Goal: Information Seeking & Learning: Learn about a topic

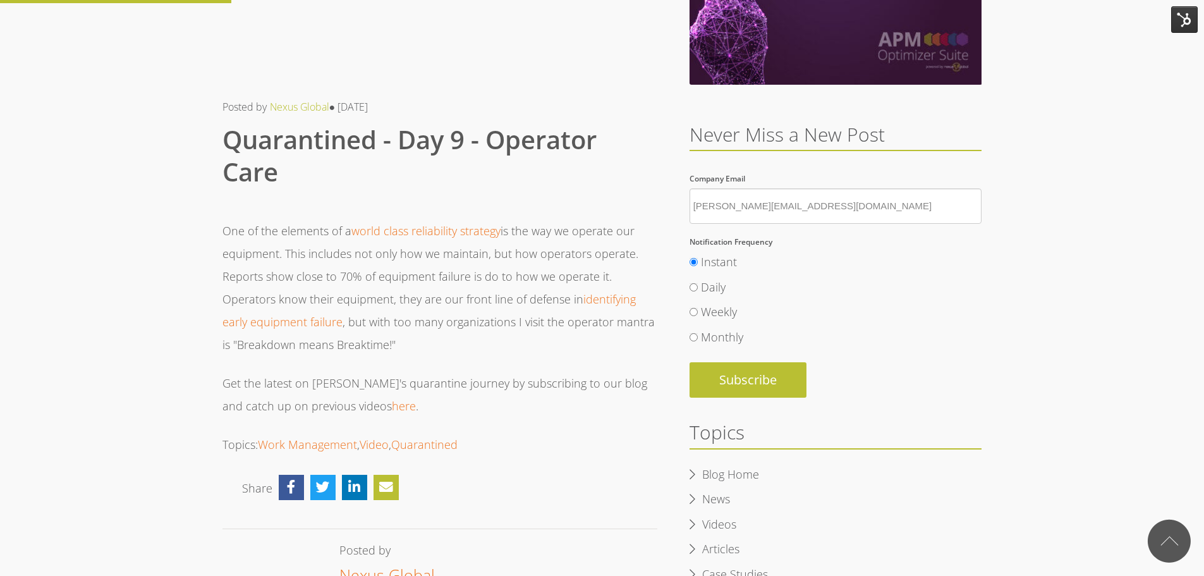
click at [312, 288] on p "One of the elements of a world class reliability strategy is the way we operate…" at bounding box center [439, 287] width 435 height 136
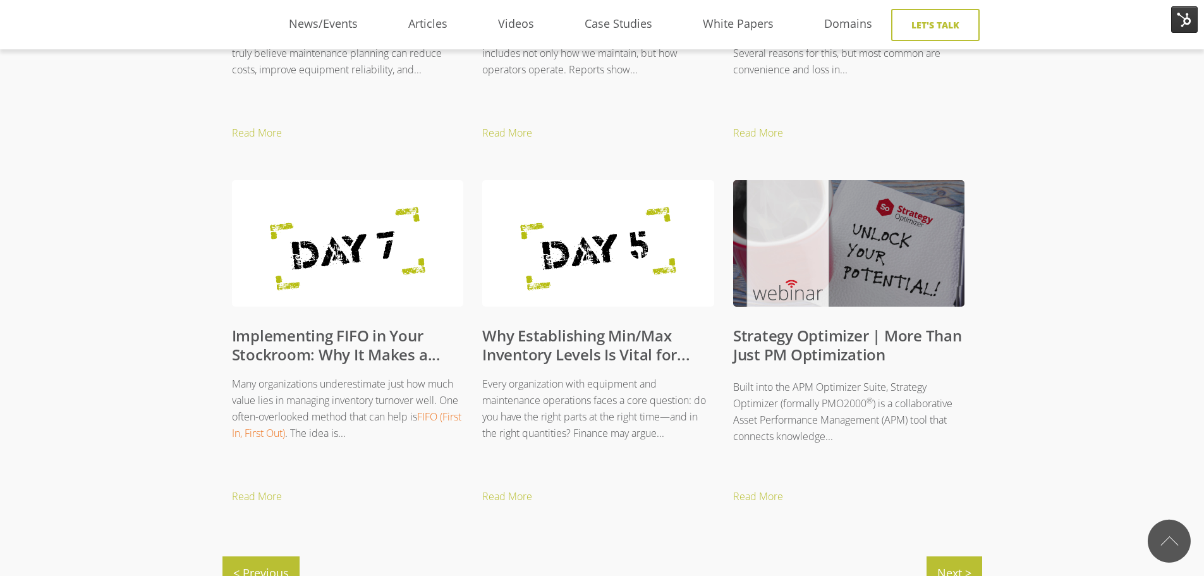
scroll to position [1201, 0]
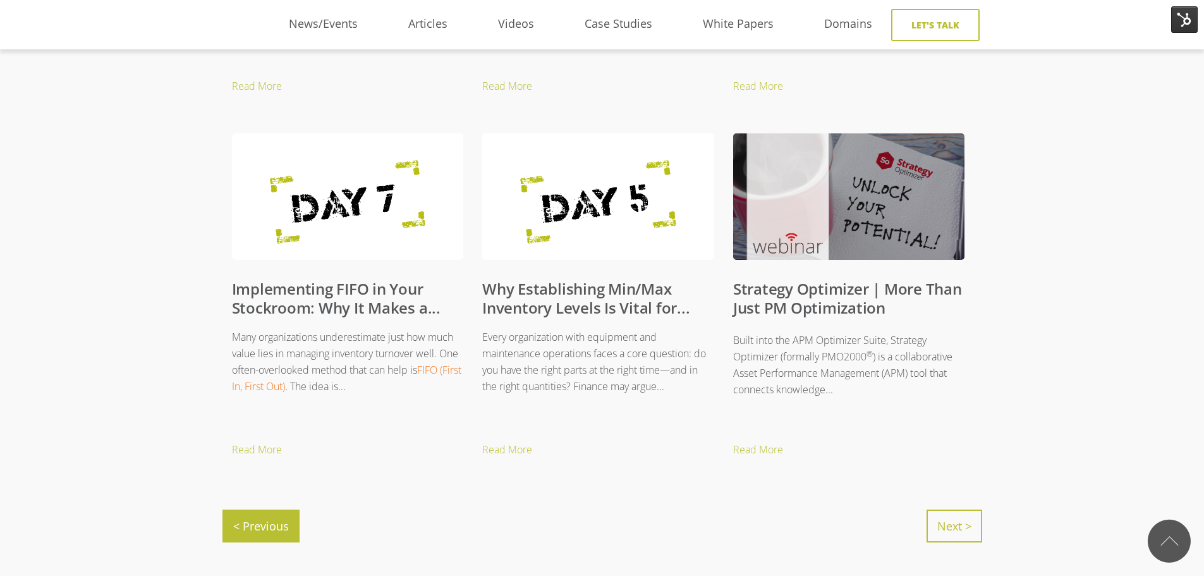
click at [953, 528] on link "Next >" at bounding box center [954, 525] width 56 height 33
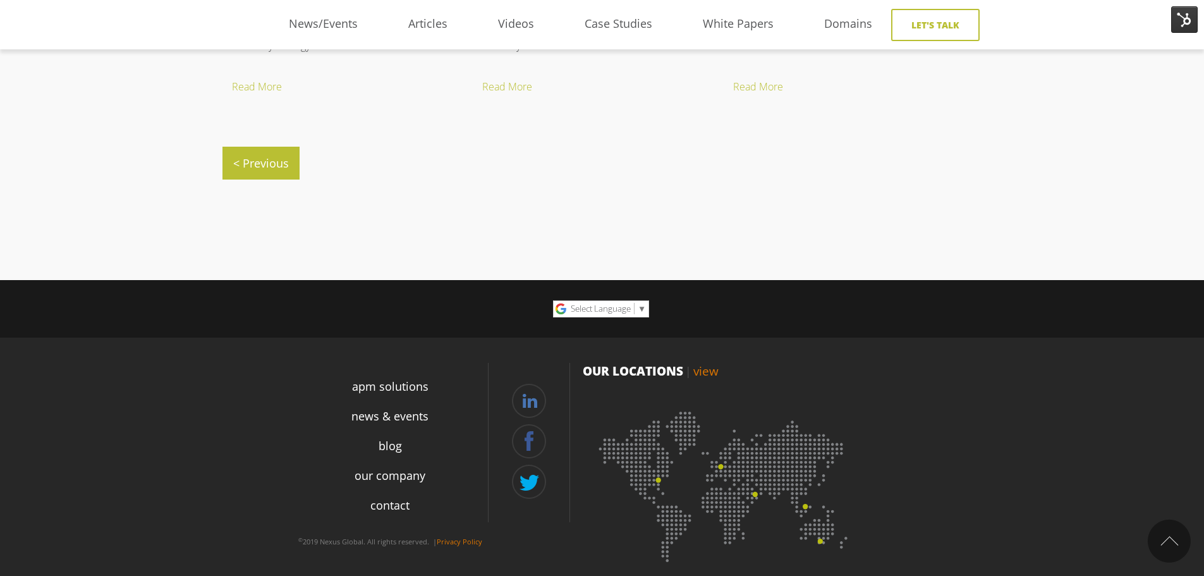
scroll to position [840, 0]
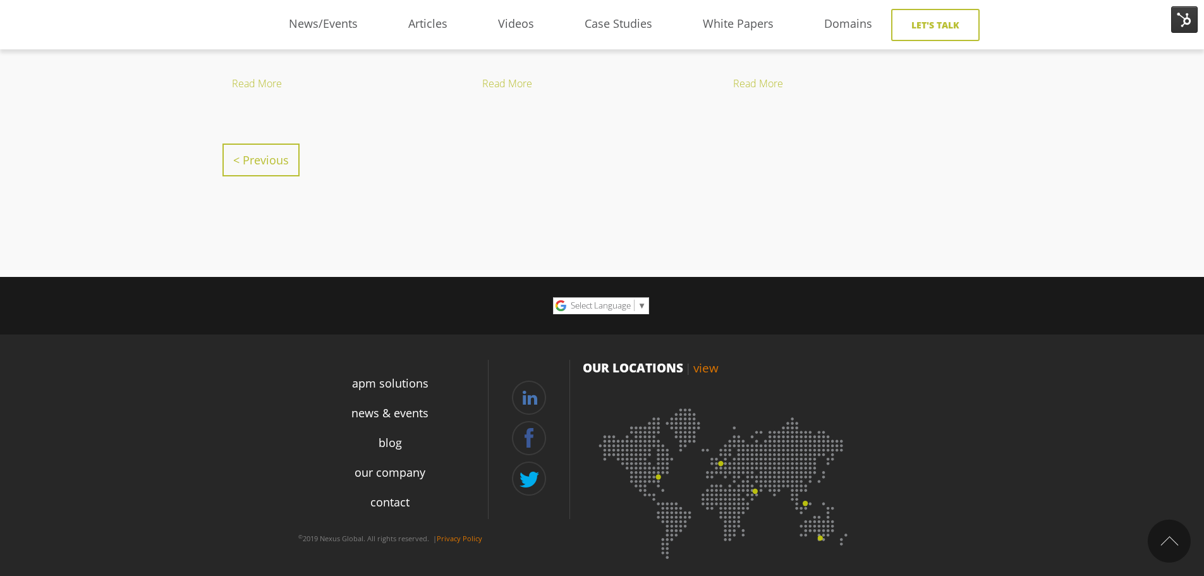
click at [244, 155] on link "< Previous" at bounding box center [260, 159] width 77 height 33
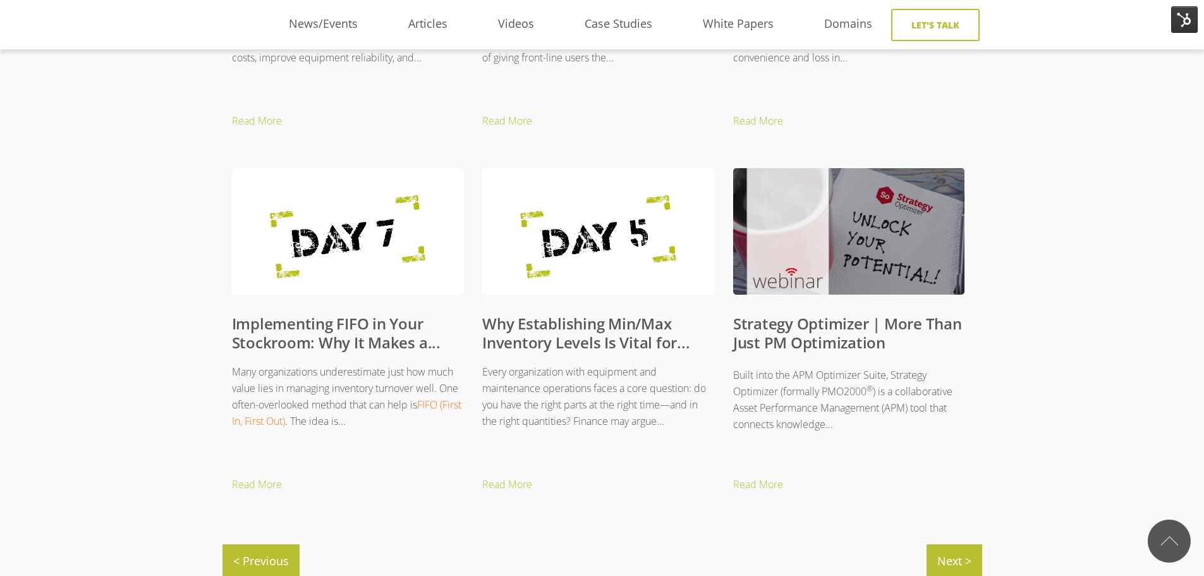
scroll to position [1453, 0]
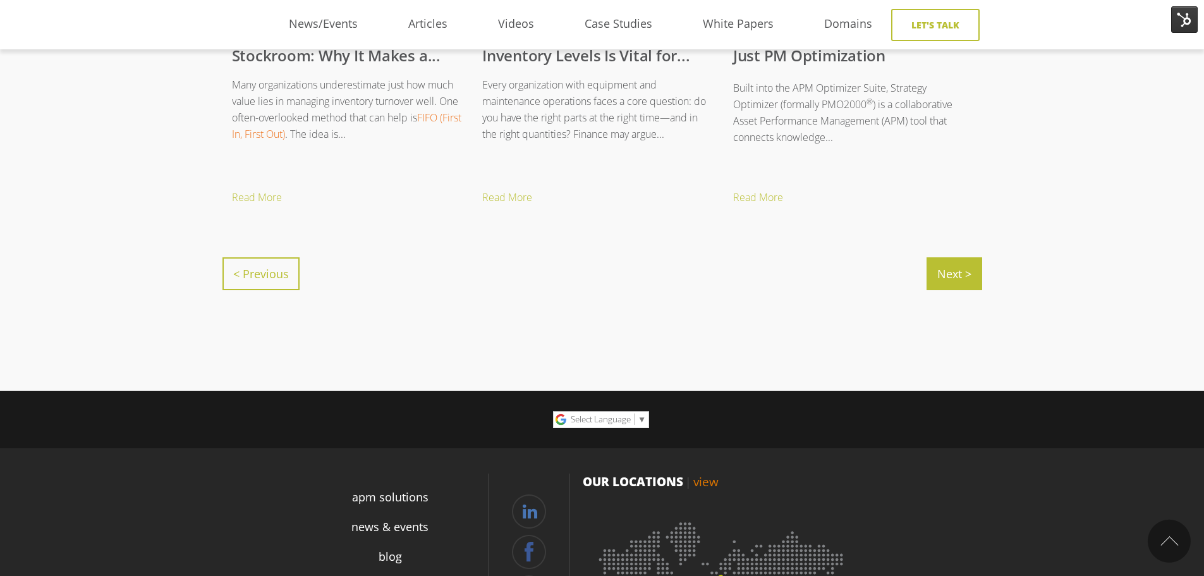
click at [252, 260] on link "< Previous" at bounding box center [260, 273] width 77 height 33
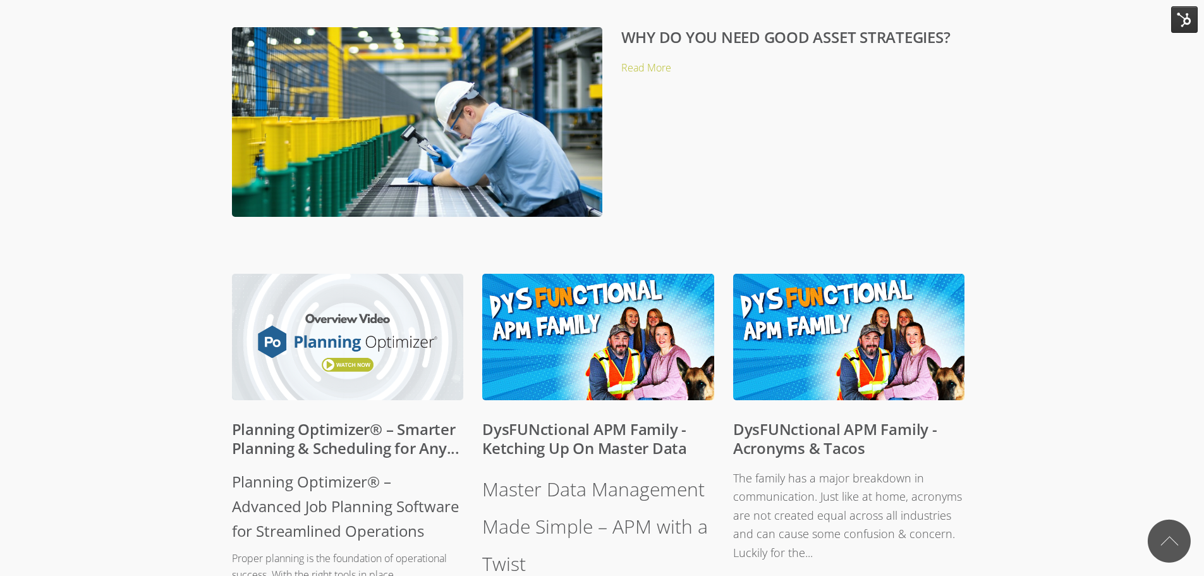
scroll to position [126, 0]
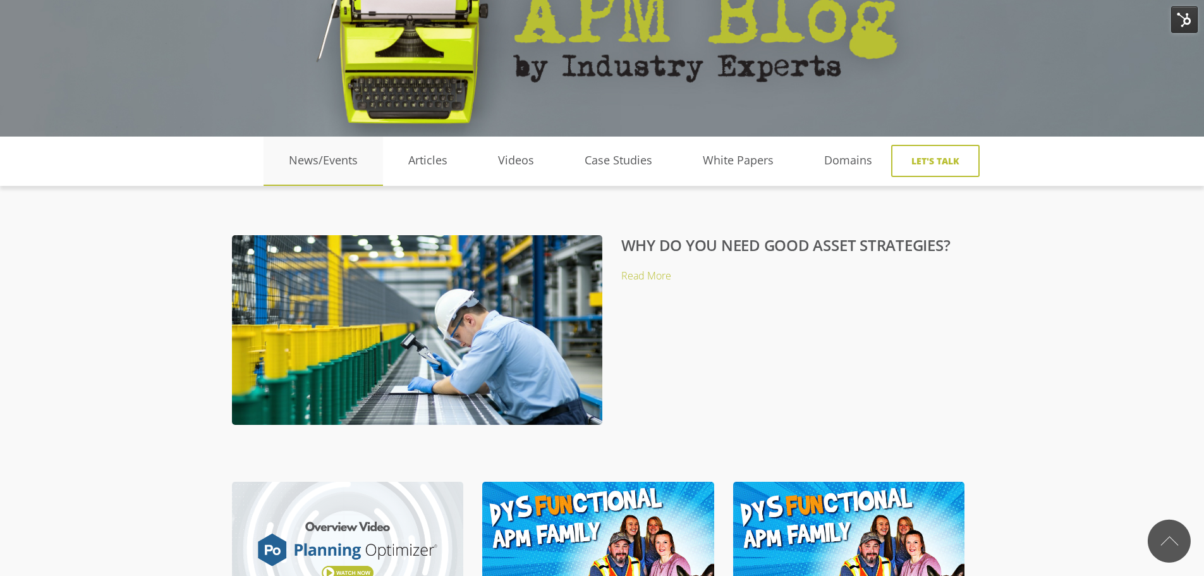
click at [324, 160] on link "News/Events" at bounding box center [322, 160] width 119 height 19
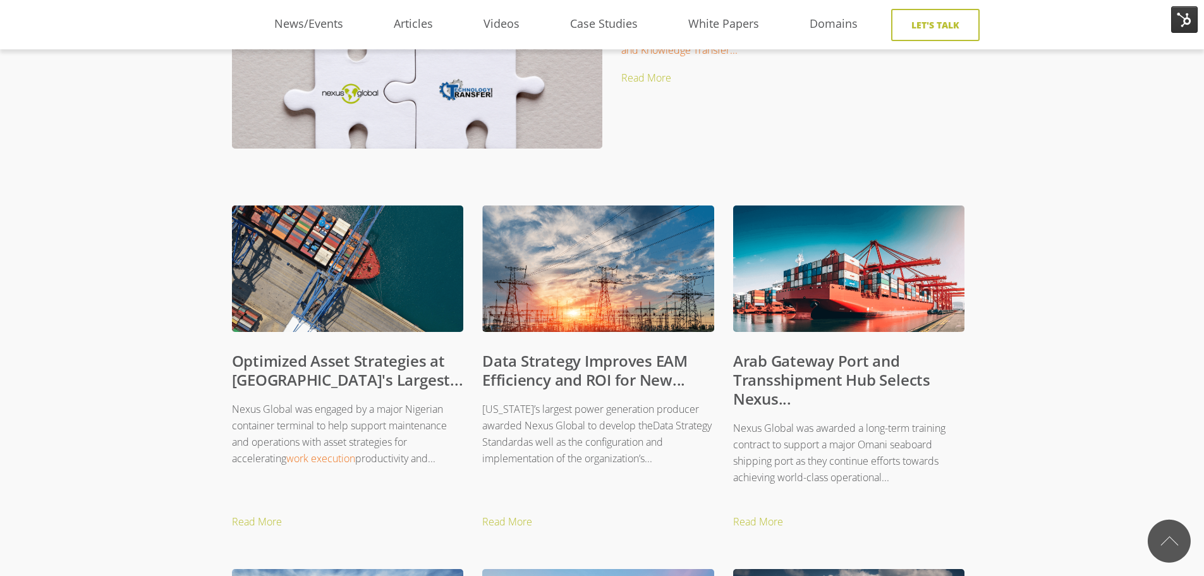
scroll to position [379, 0]
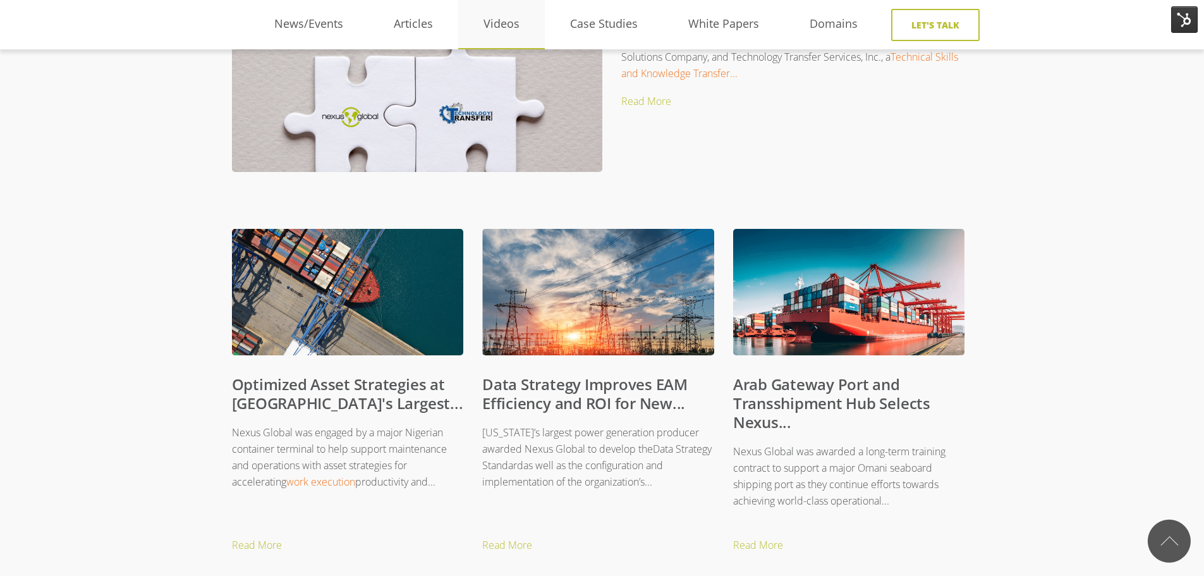
click at [498, 22] on link "Videos" at bounding box center [501, 24] width 87 height 19
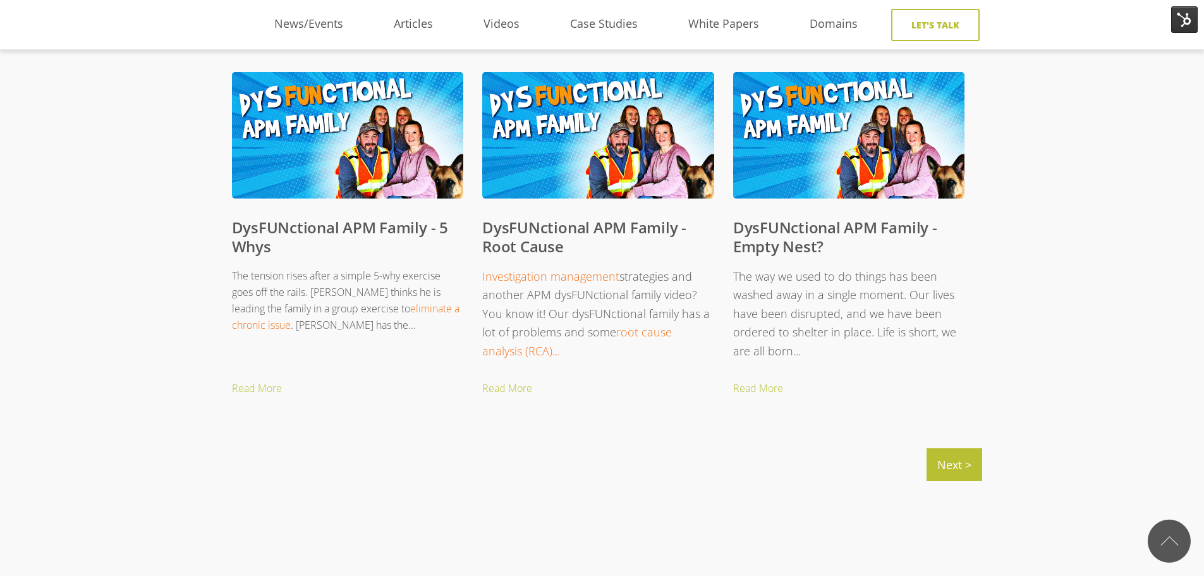
scroll to position [1327, 0]
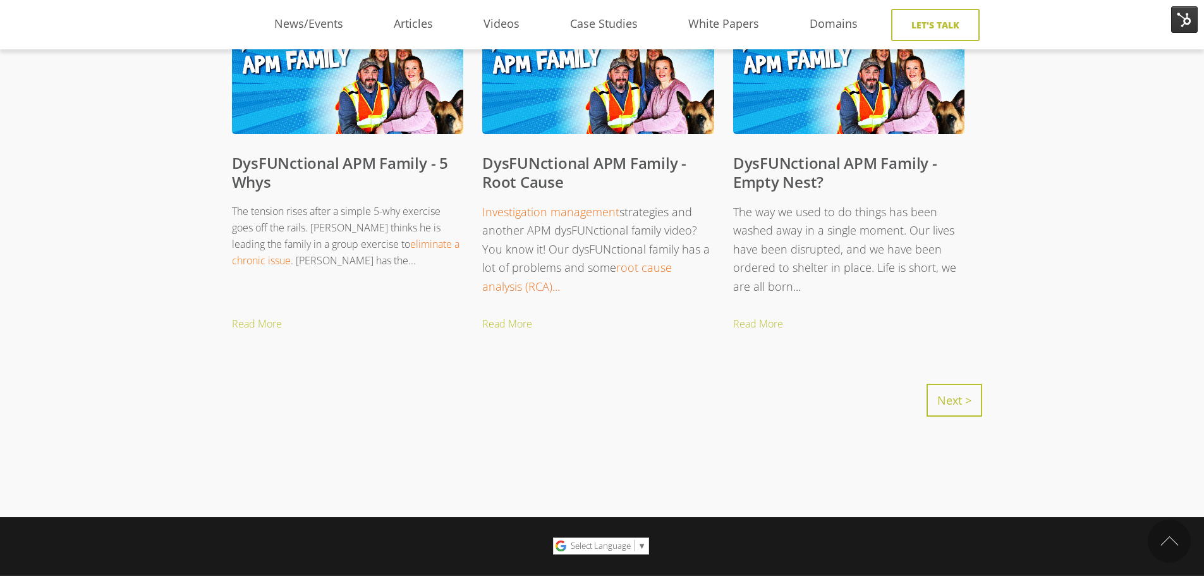
click at [938, 403] on link "Next >" at bounding box center [954, 400] width 56 height 33
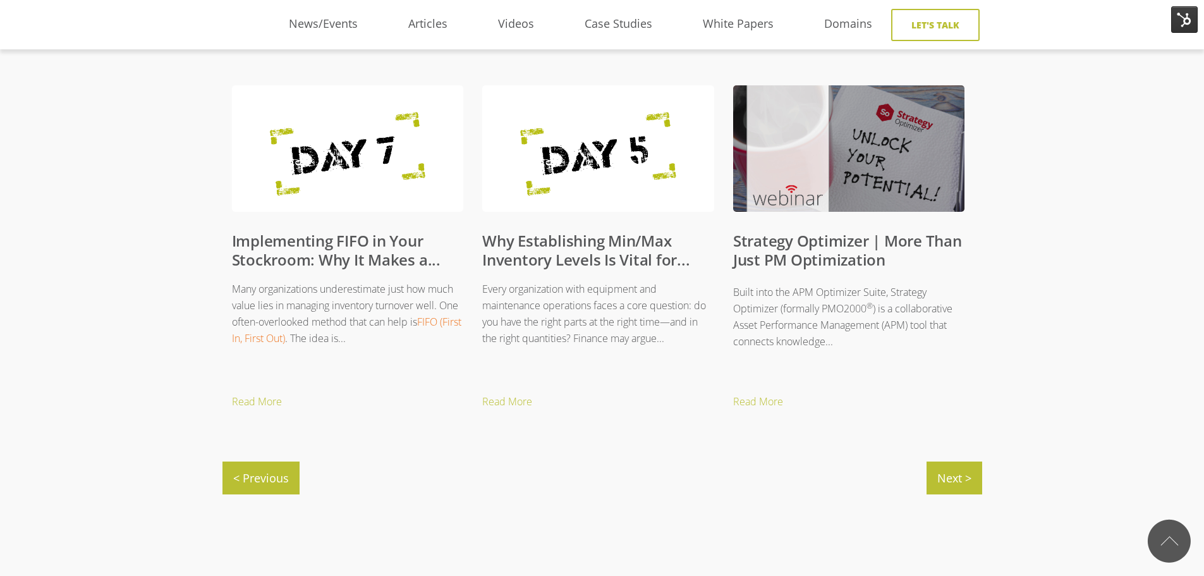
scroll to position [1264, 0]
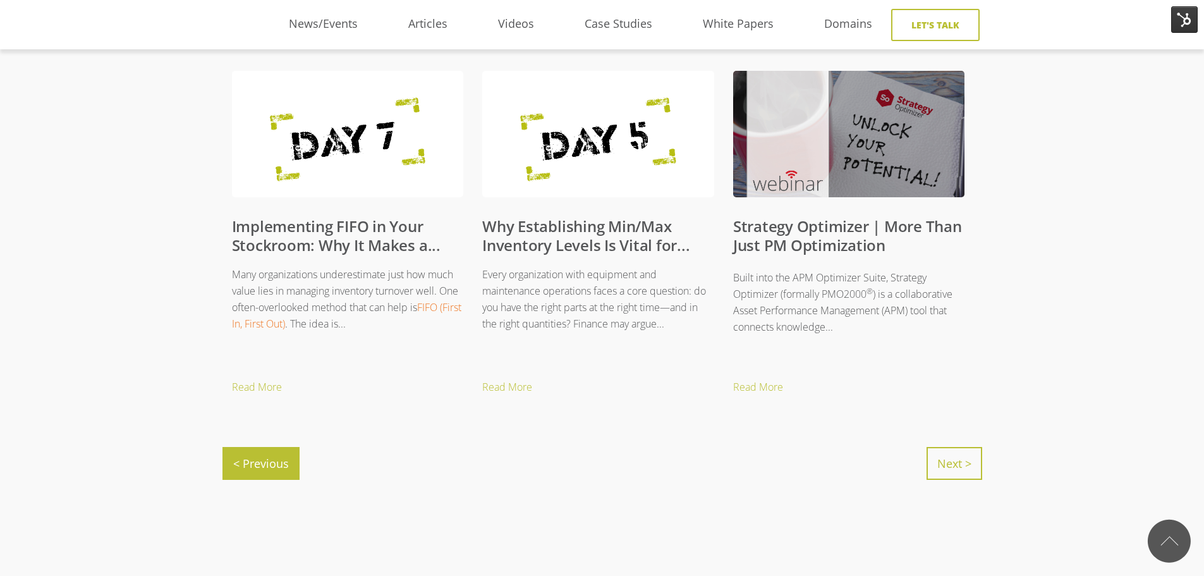
click at [969, 471] on link "Next >" at bounding box center [954, 463] width 56 height 33
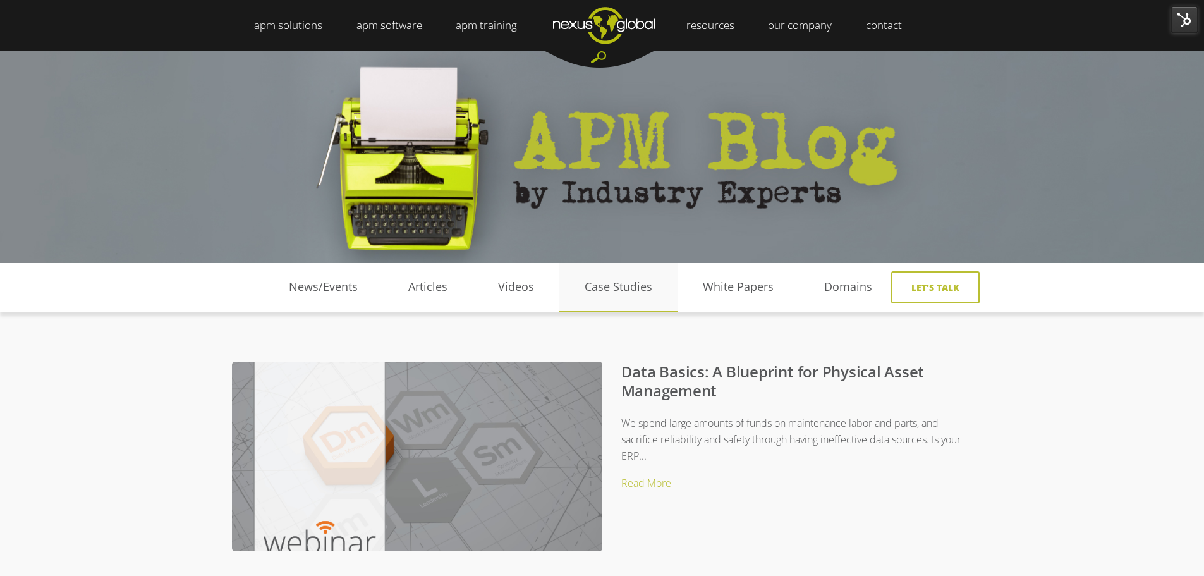
click at [614, 288] on link "Case Studies" at bounding box center [618, 286] width 118 height 19
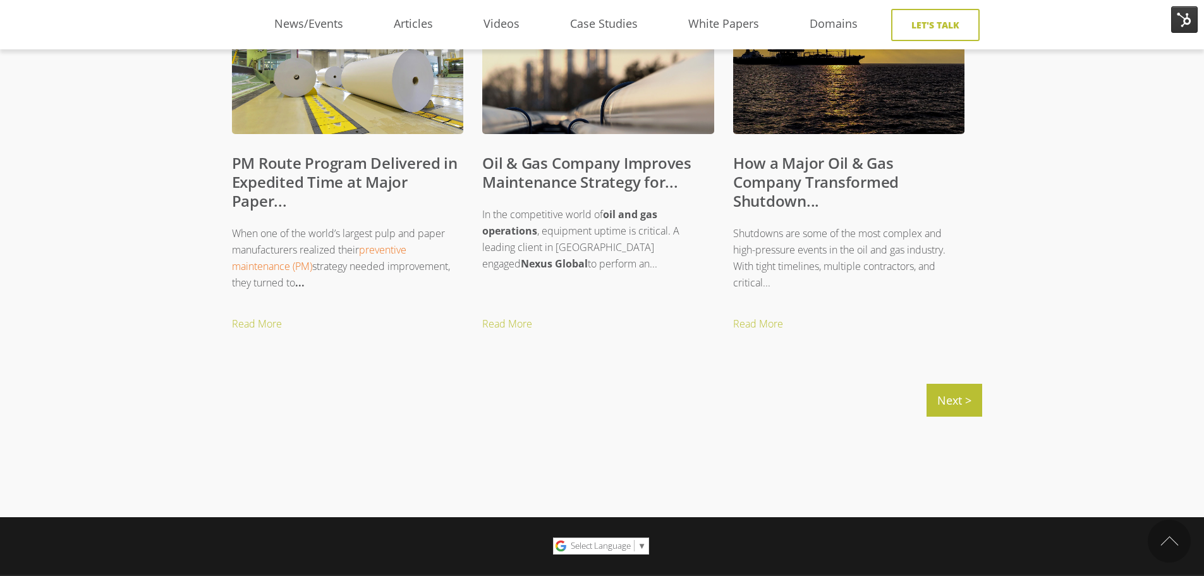
scroll to position [1567, 0]
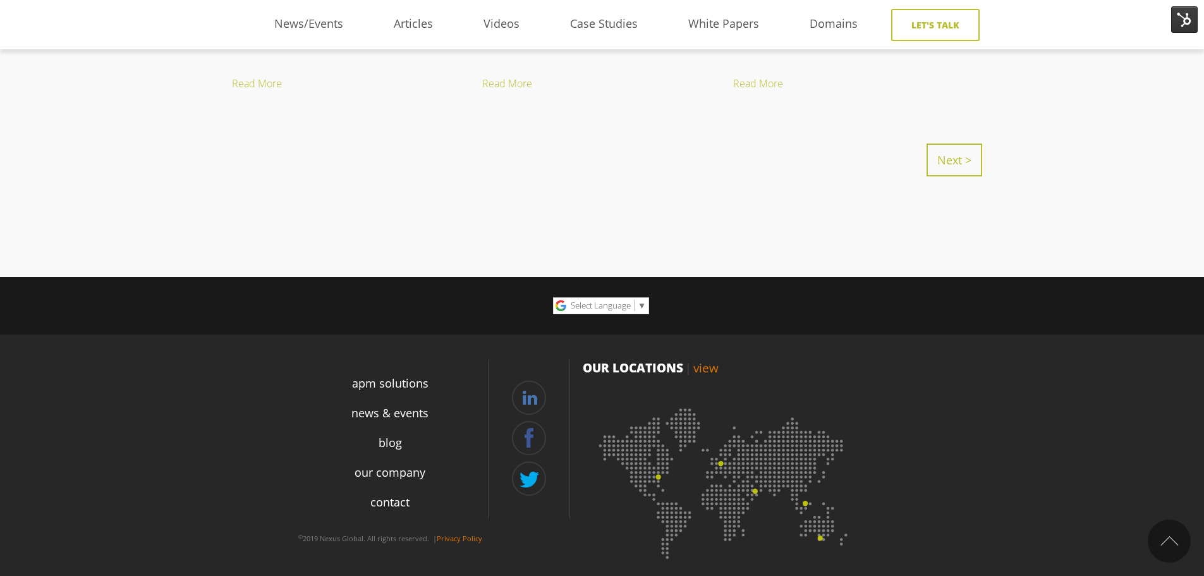
click at [943, 173] on link "Next >" at bounding box center [954, 159] width 56 height 33
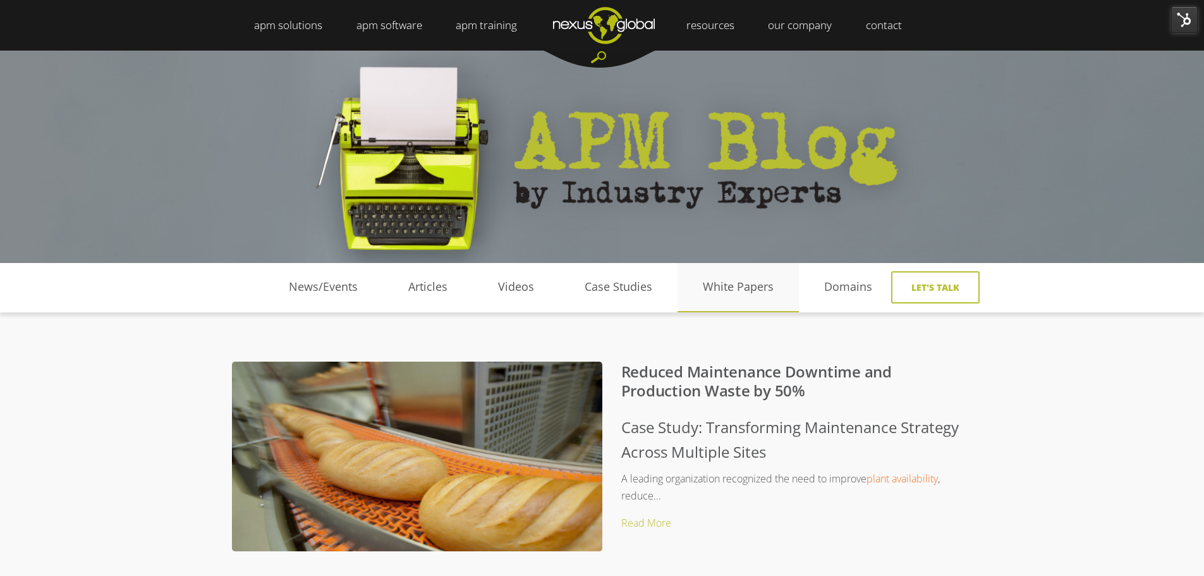
click at [754, 288] on link "White Papers" at bounding box center [737, 286] width 121 height 19
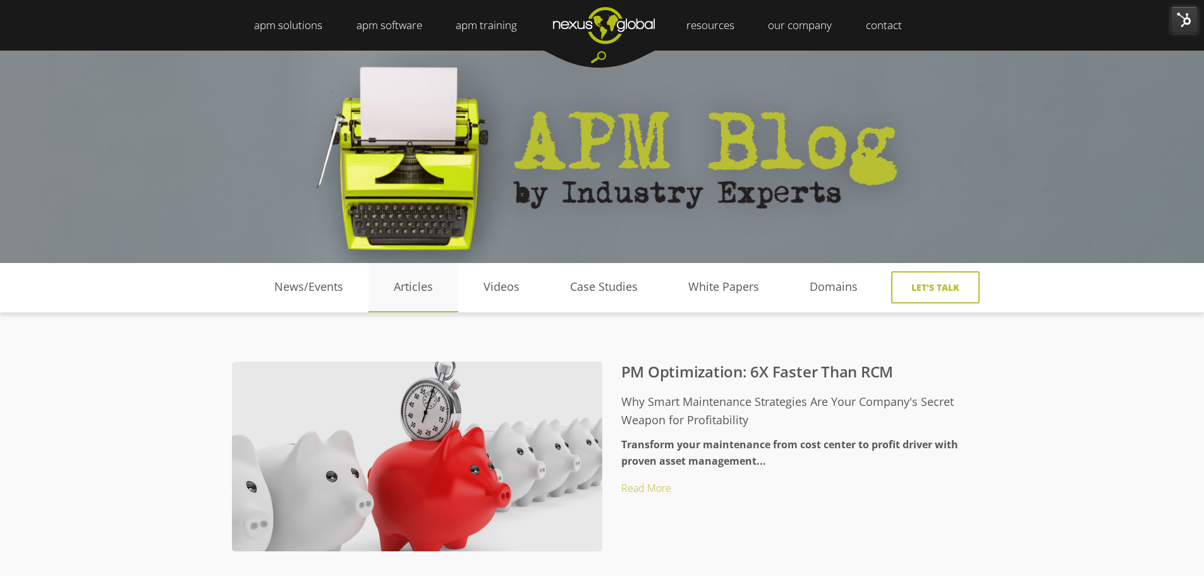
click at [427, 289] on link "Articles" at bounding box center [413, 286] width 90 height 19
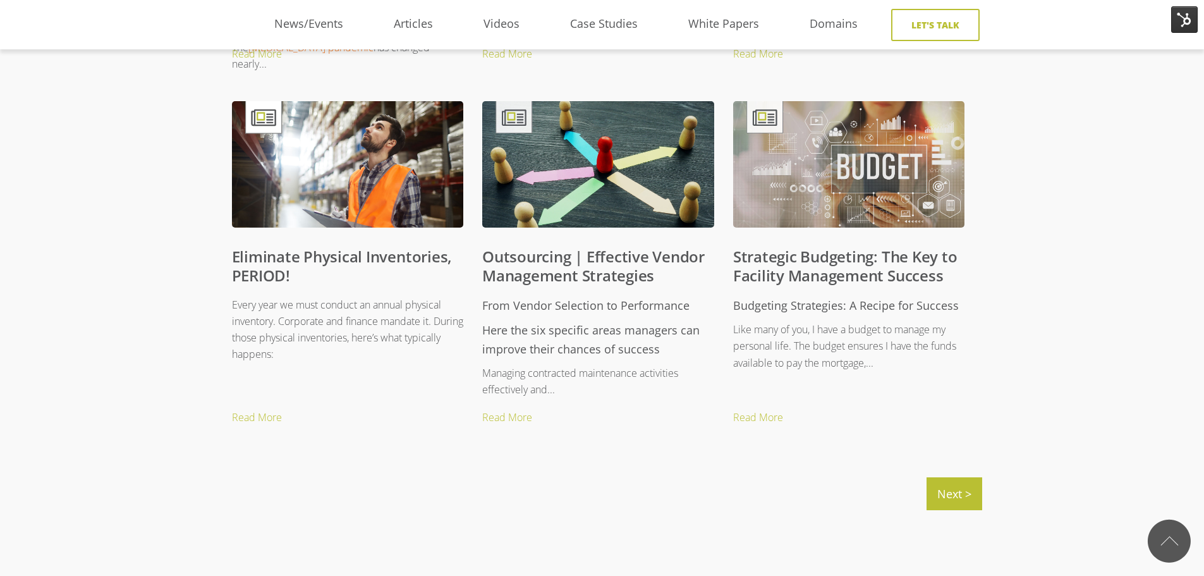
scroll to position [1453, 0]
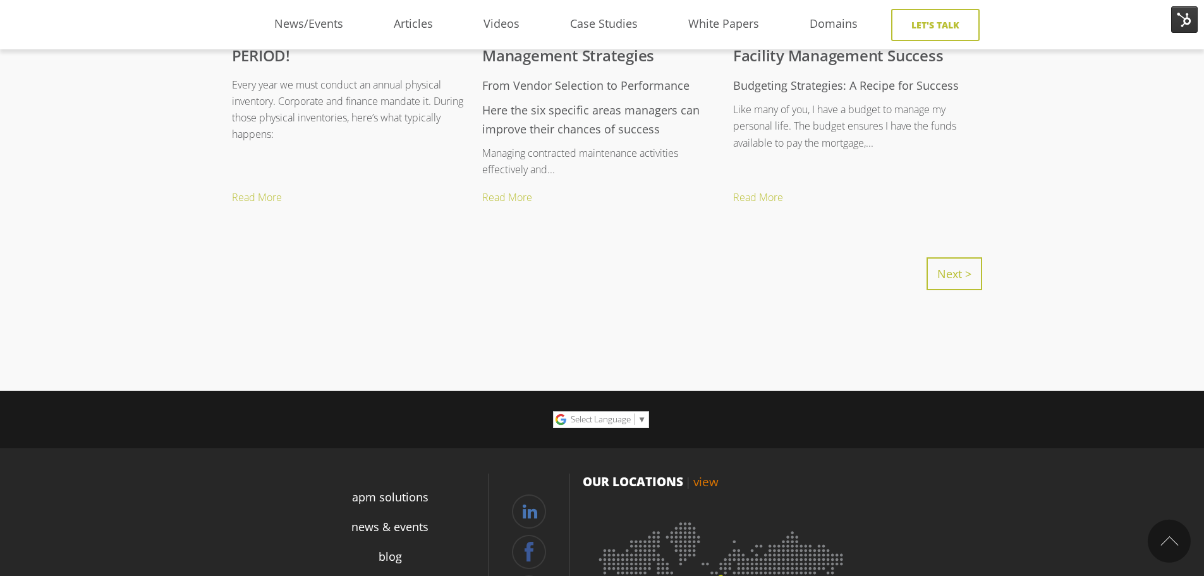
click at [943, 276] on link "Next >" at bounding box center [954, 273] width 56 height 33
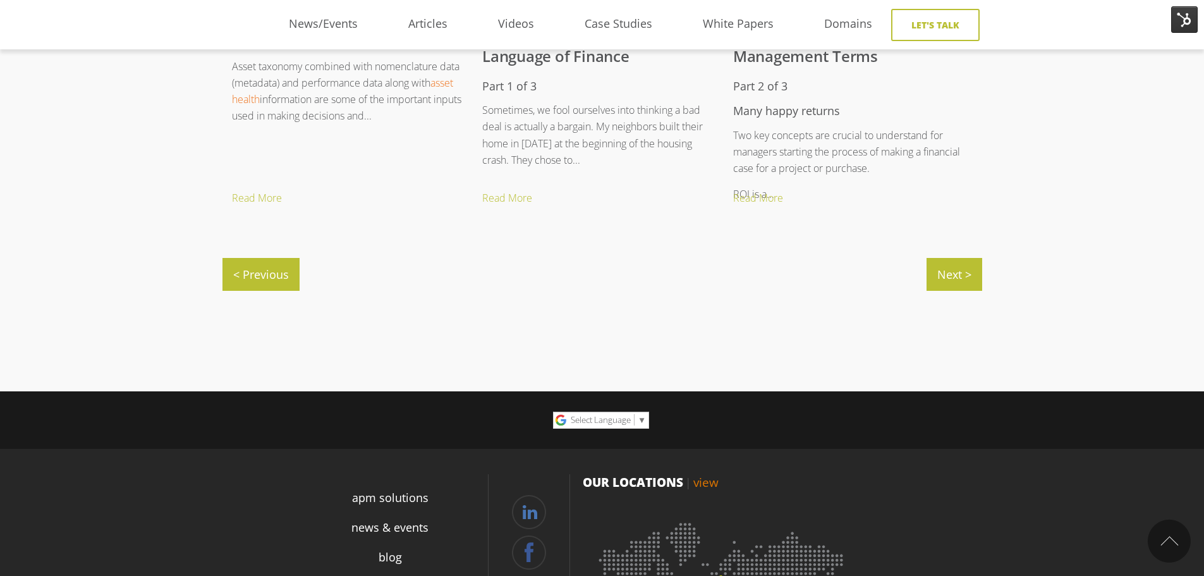
scroll to position [1453, 0]
click at [959, 270] on link "Next >" at bounding box center [954, 273] width 56 height 33
